Goal: Task Accomplishment & Management: Manage account settings

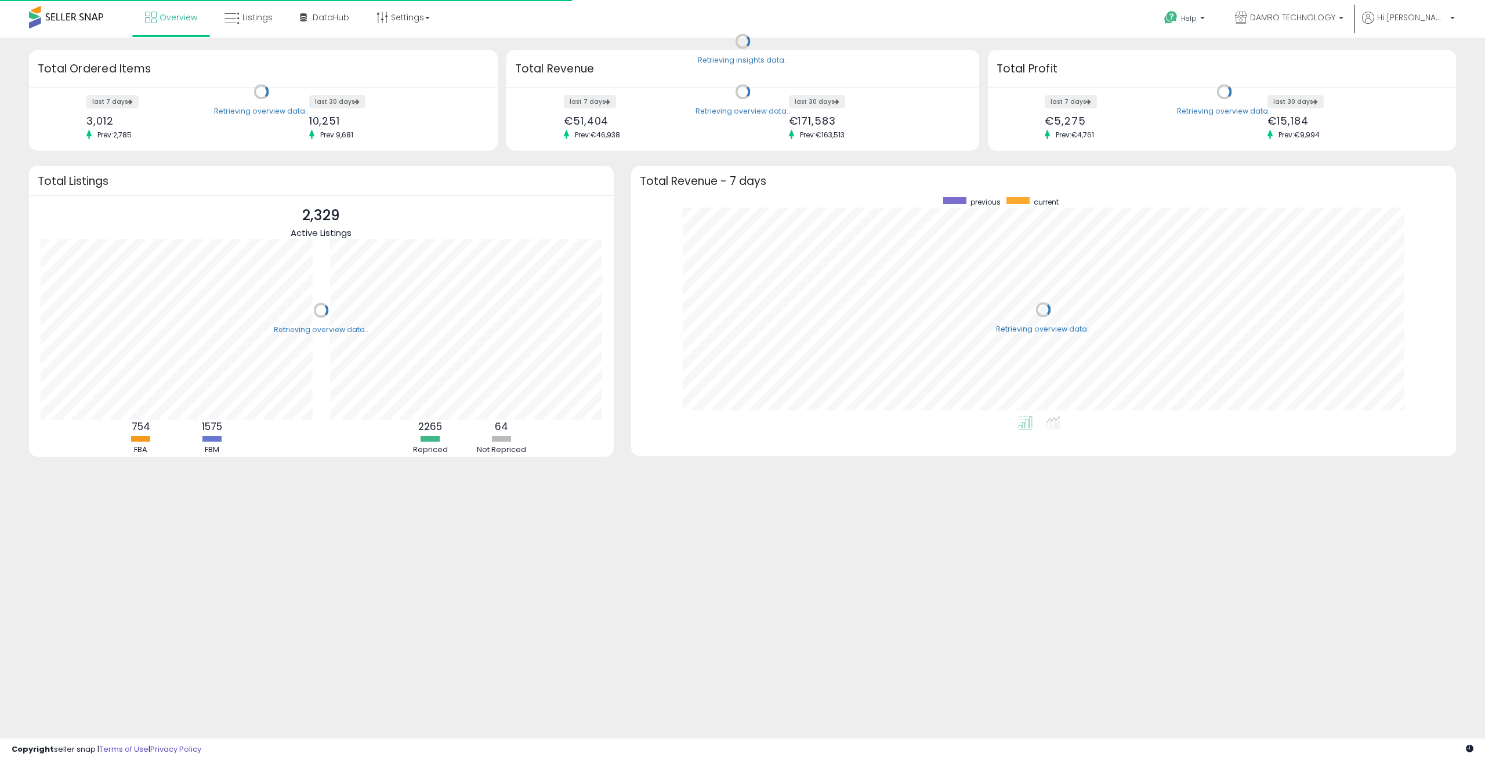
scroll to position [219, 801]
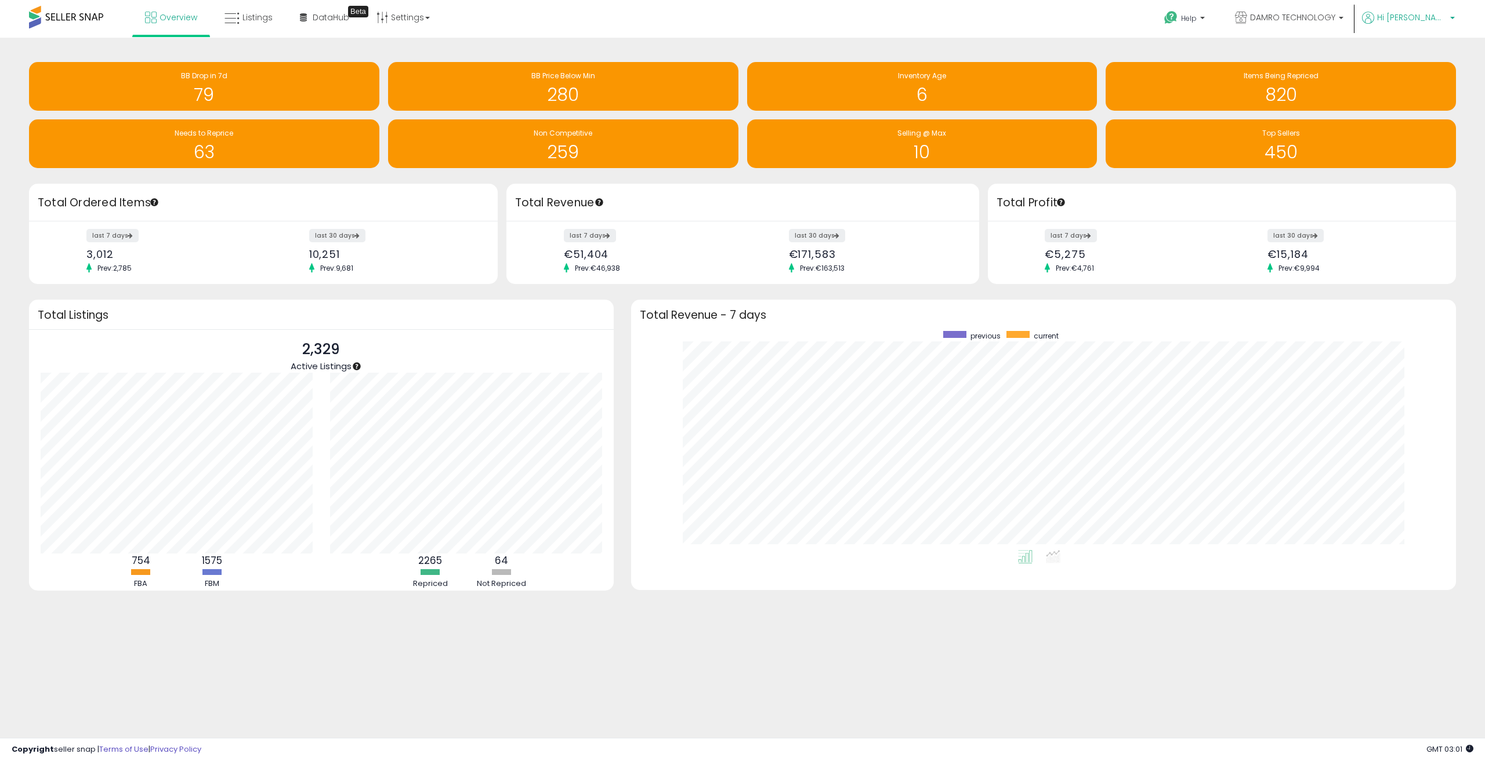
click at [1426, 16] on span "Hi [PERSON_NAME]" at bounding box center [1412, 18] width 70 height 12
click at [1421, 122] on link "Logout" at bounding box center [1429, 122] width 26 height 11
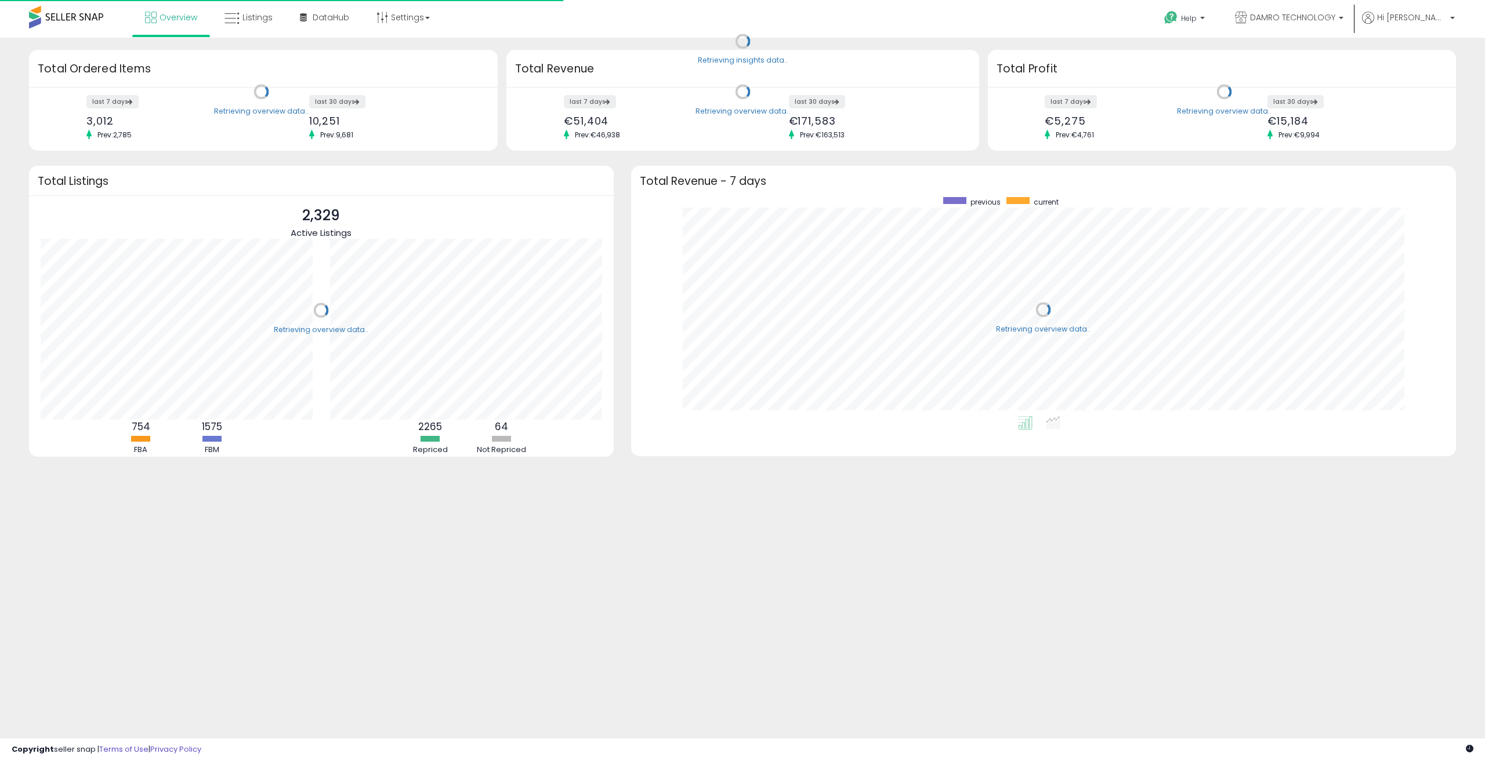
scroll to position [219, 801]
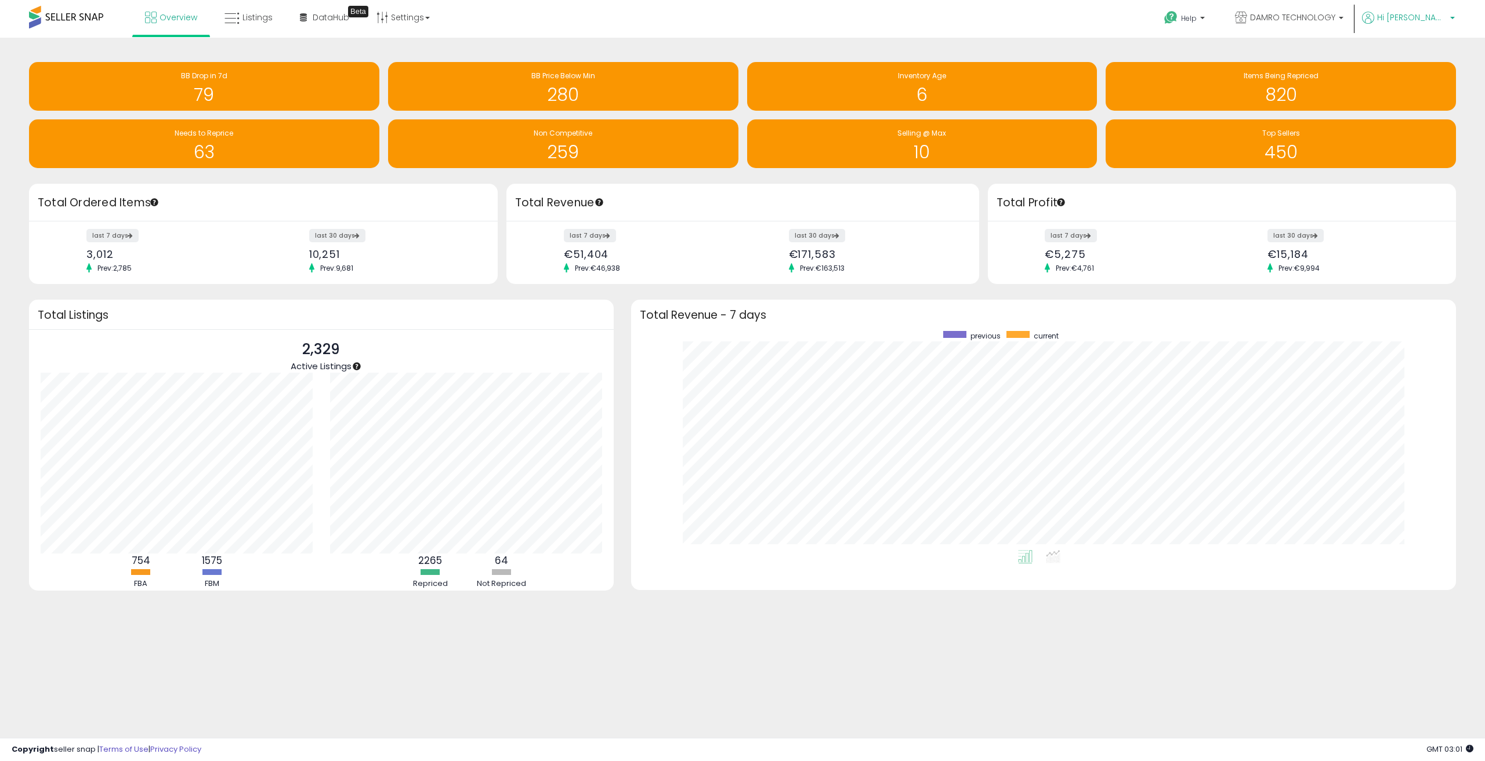
click at [1425, 14] on span "Hi [PERSON_NAME]" at bounding box center [1412, 18] width 70 height 12
click at [1432, 125] on link "Logout" at bounding box center [1429, 122] width 26 height 11
